Goal: Use online tool/utility

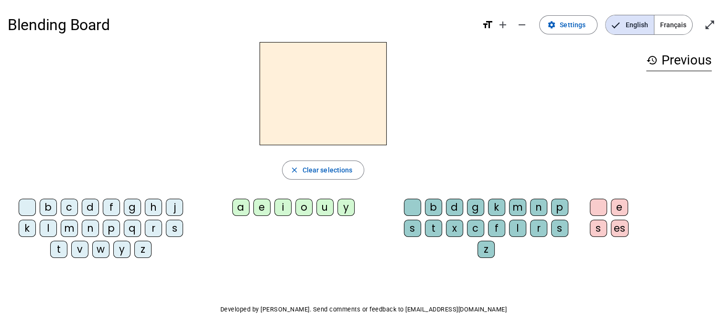
click at [677, 24] on span "Français" at bounding box center [673, 24] width 38 height 19
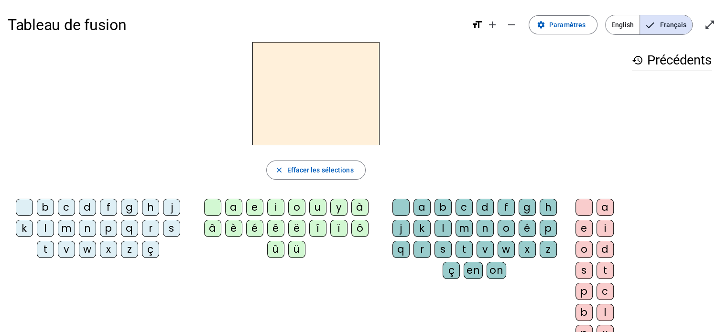
click at [84, 225] on div "n" at bounding box center [87, 228] width 17 height 17
click at [297, 206] on div "o" at bounding box center [296, 207] width 17 height 17
click at [483, 205] on div "d" at bounding box center [484, 207] width 17 height 17
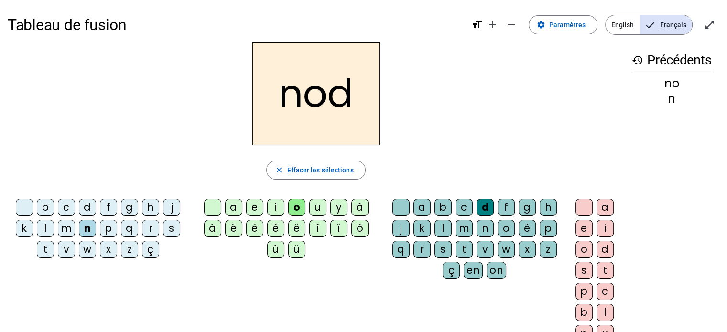
click at [461, 248] on div "t" at bounding box center [463, 249] width 17 height 17
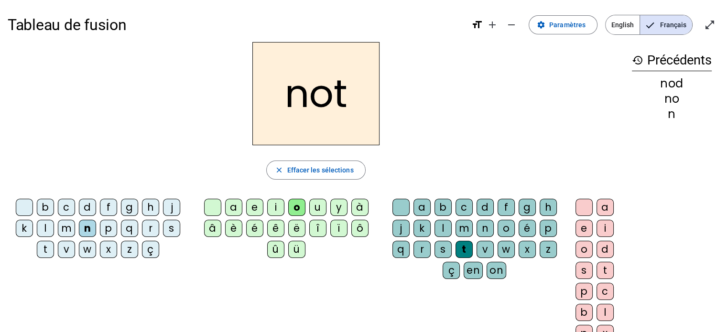
click at [441, 226] on div "l" at bounding box center [442, 228] width 17 height 17
click at [442, 202] on div "b" at bounding box center [442, 207] width 17 height 17
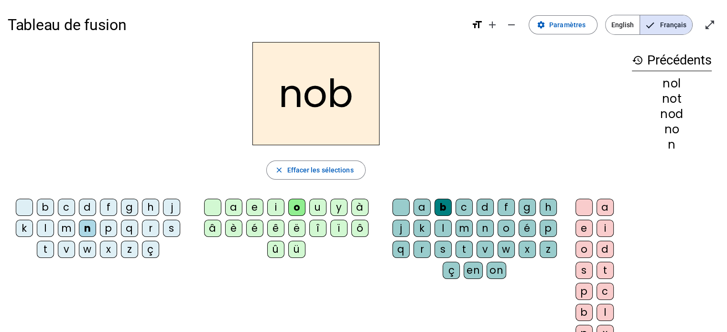
click at [524, 206] on div "g" at bounding box center [526, 207] width 17 height 17
click at [547, 226] on div "p" at bounding box center [547, 228] width 17 height 17
click at [156, 227] on div "r" at bounding box center [150, 228] width 17 height 17
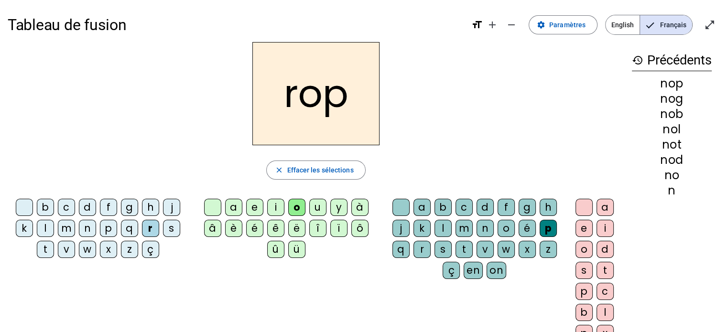
click at [173, 227] on div "s" at bounding box center [171, 228] width 17 height 17
click at [230, 208] on div "a" at bounding box center [233, 207] width 17 height 17
